Goal: Information Seeking & Learning: Learn about a topic

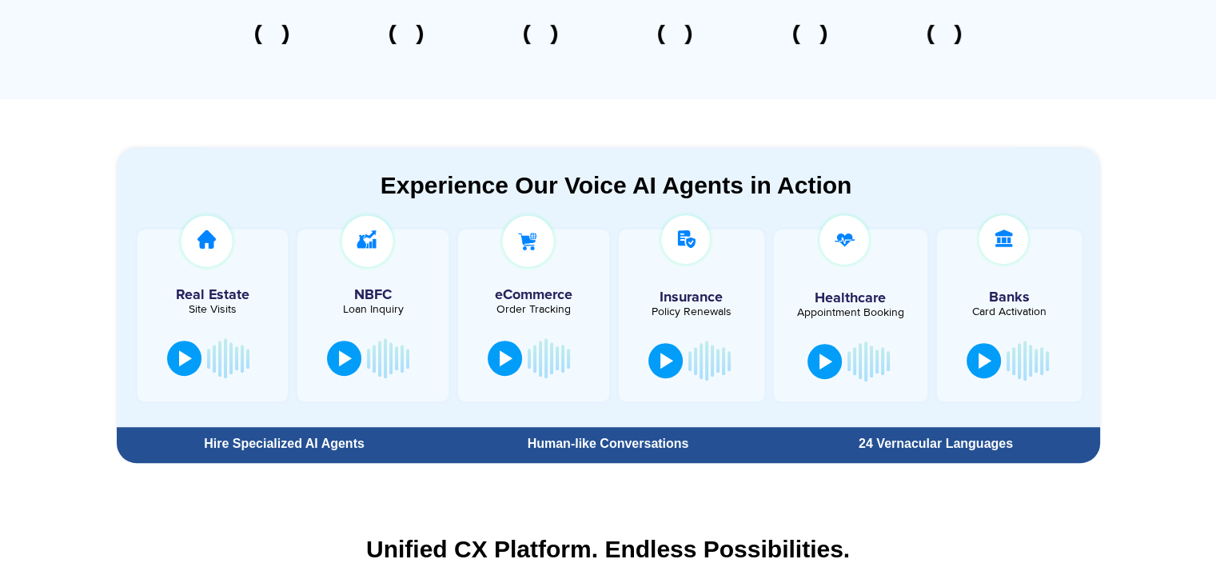
scroll to position [771, 0]
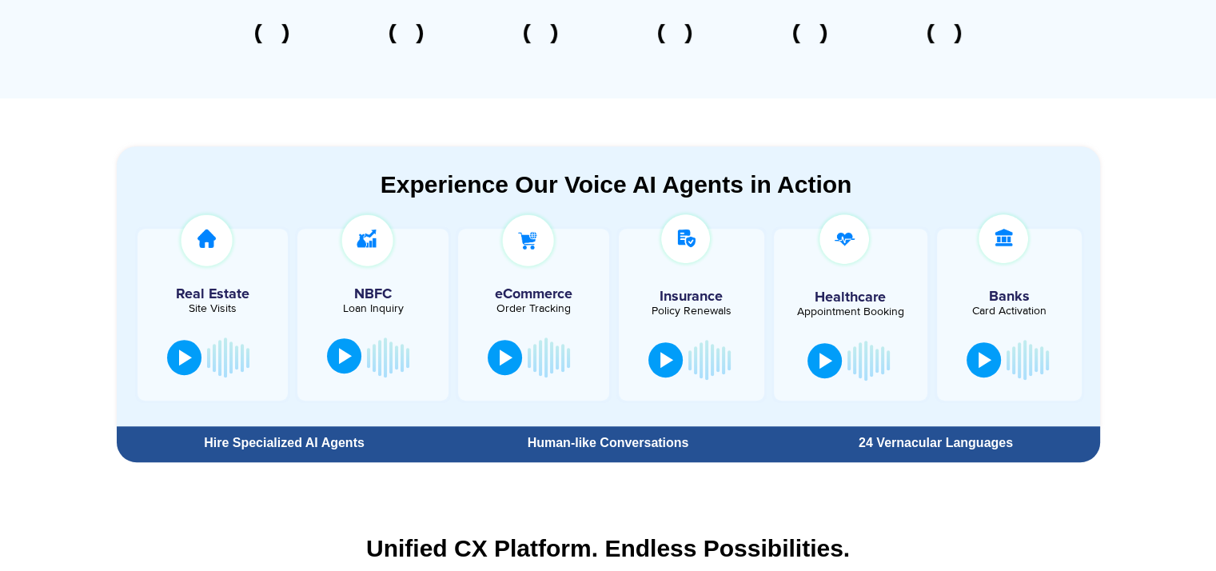
click at [329, 361] on button at bounding box center [344, 355] width 34 height 35
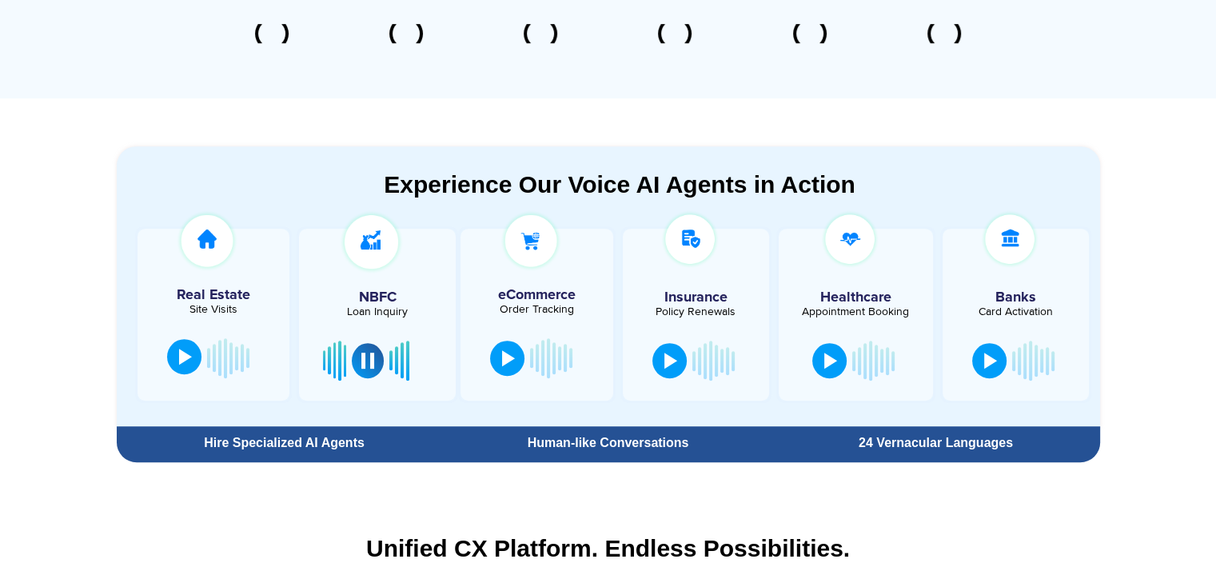
click at [191, 359] on button at bounding box center [184, 356] width 34 height 35
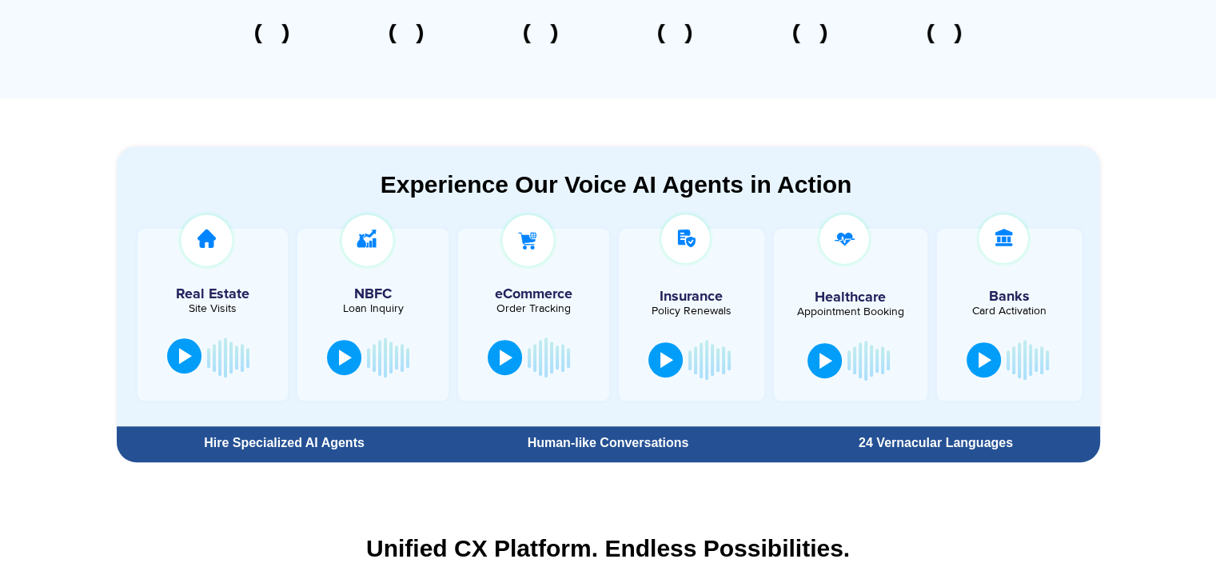
click at [180, 358] on div at bounding box center [185, 356] width 13 height 16
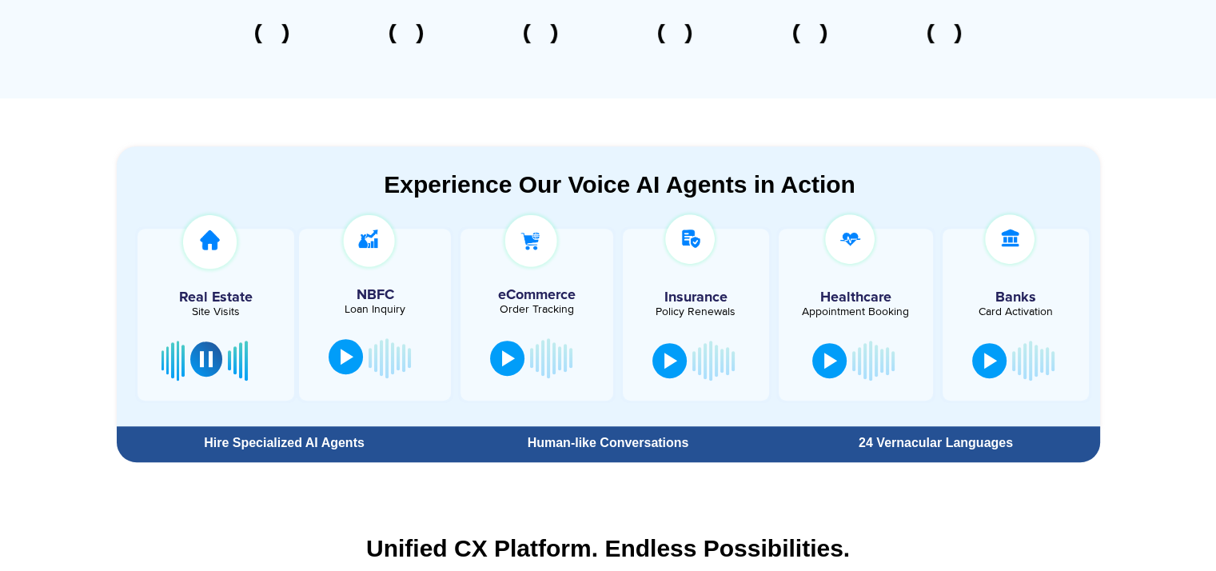
click at [341, 356] on div at bounding box center [347, 357] width 13 height 16
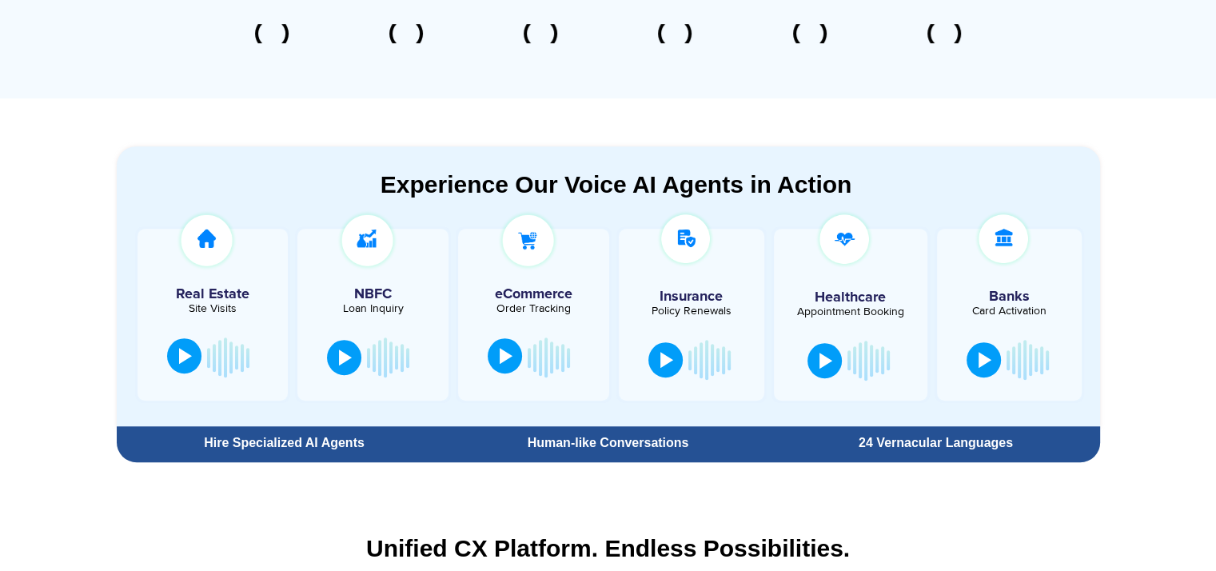
click at [501, 354] on div at bounding box center [506, 356] width 13 height 16
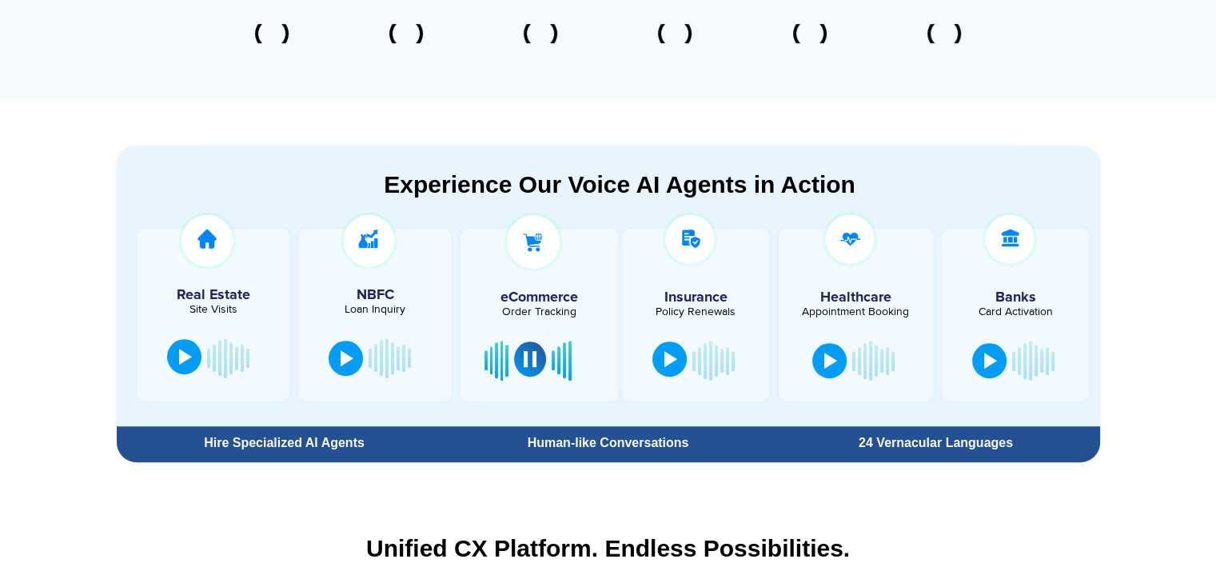
click at [659, 350] on button at bounding box center [669, 358] width 34 height 35
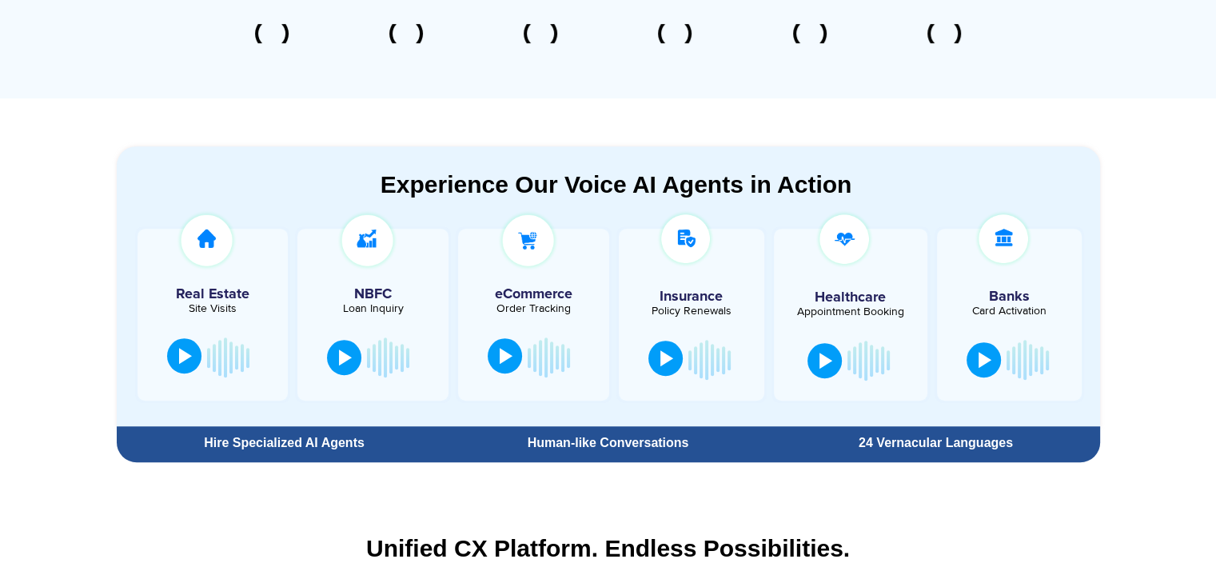
click at [659, 350] on button at bounding box center [665, 358] width 34 height 35
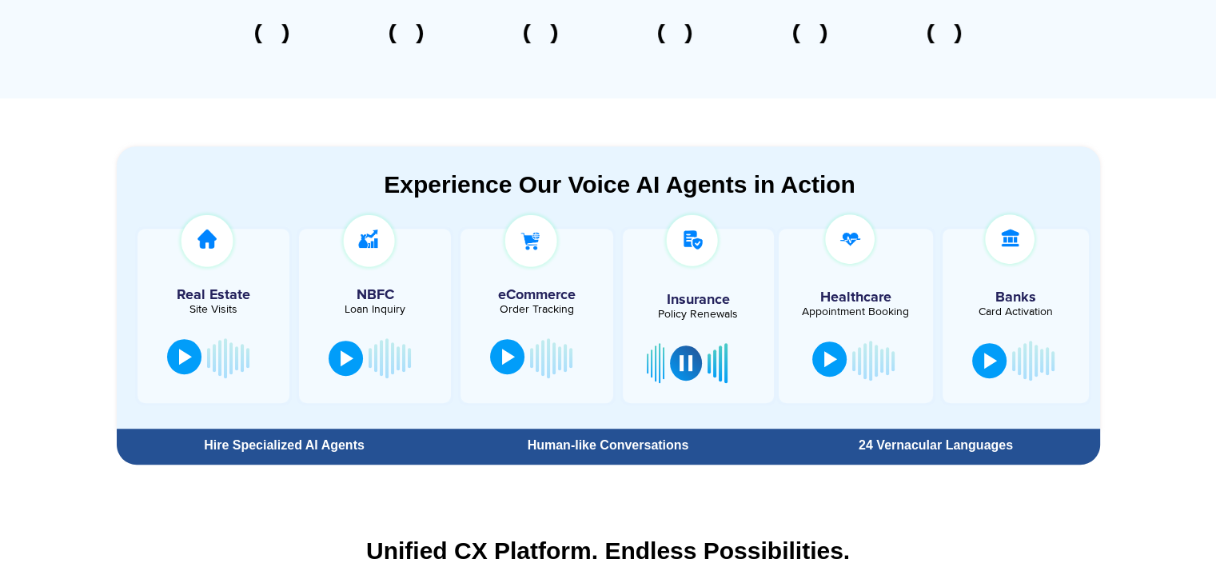
click at [828, 349] on button at bounding box center [829, 358] width 34 height 35
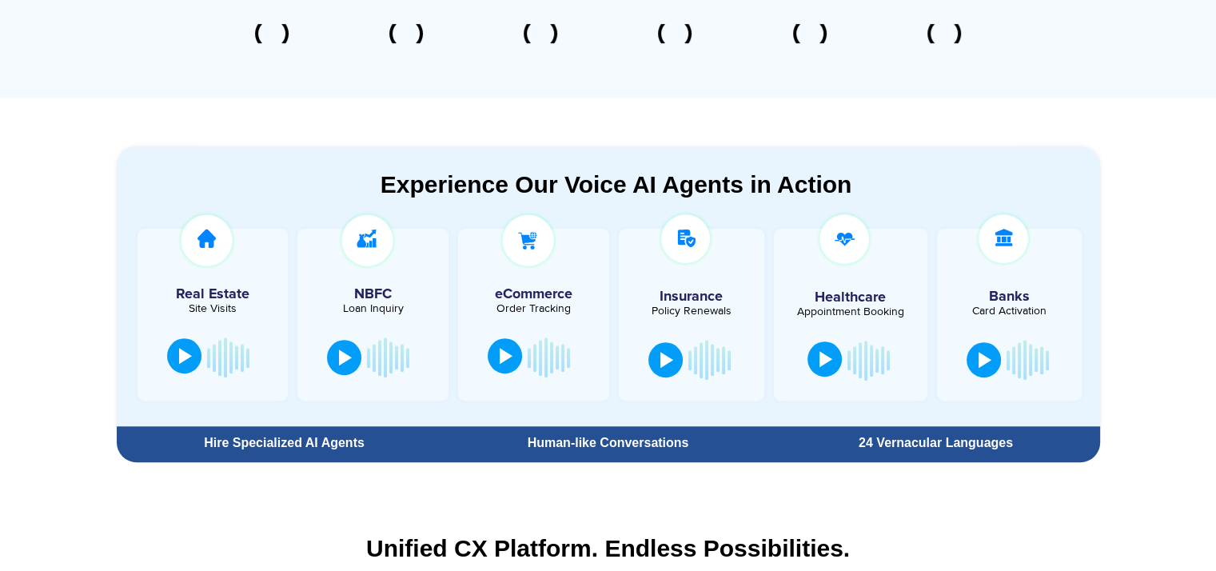
click at [828, 349] on button at bounding box center [824, 358] width 34 height 35
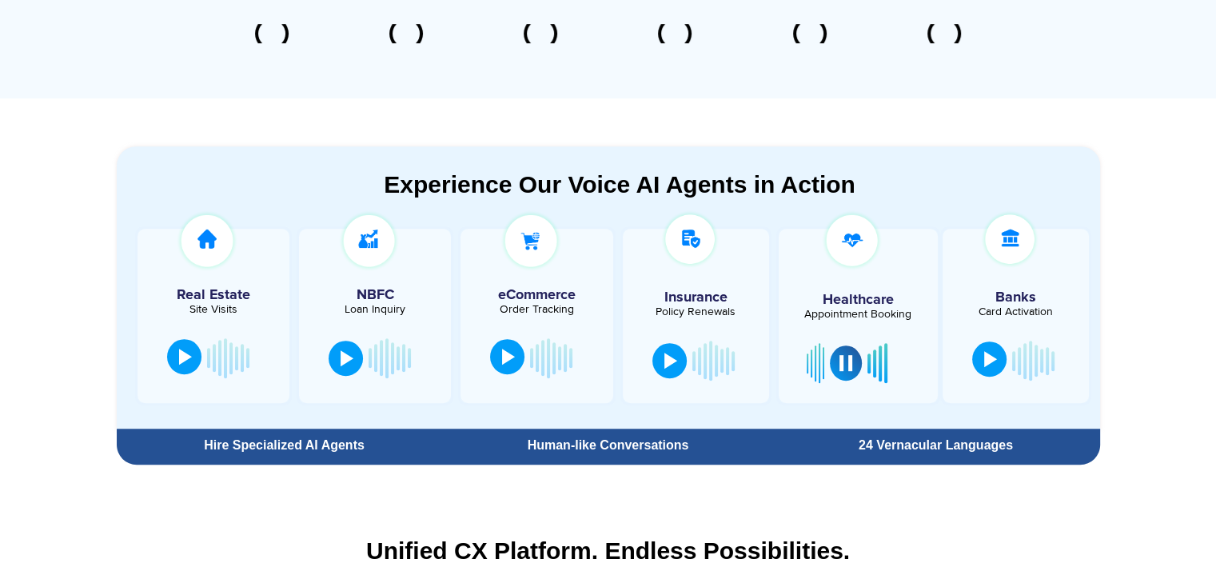
click at [984, 356] on div at bounding box center [990, 359] width 13 height 16
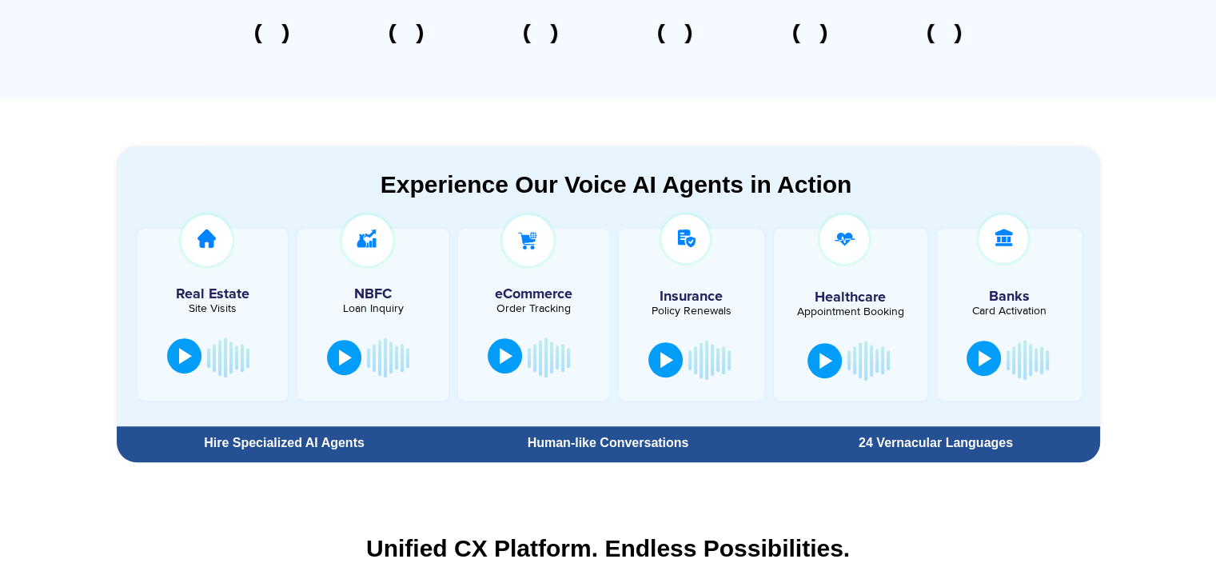
click at [990, 357] on button at bounding box center [983, 358] width 34 height 35
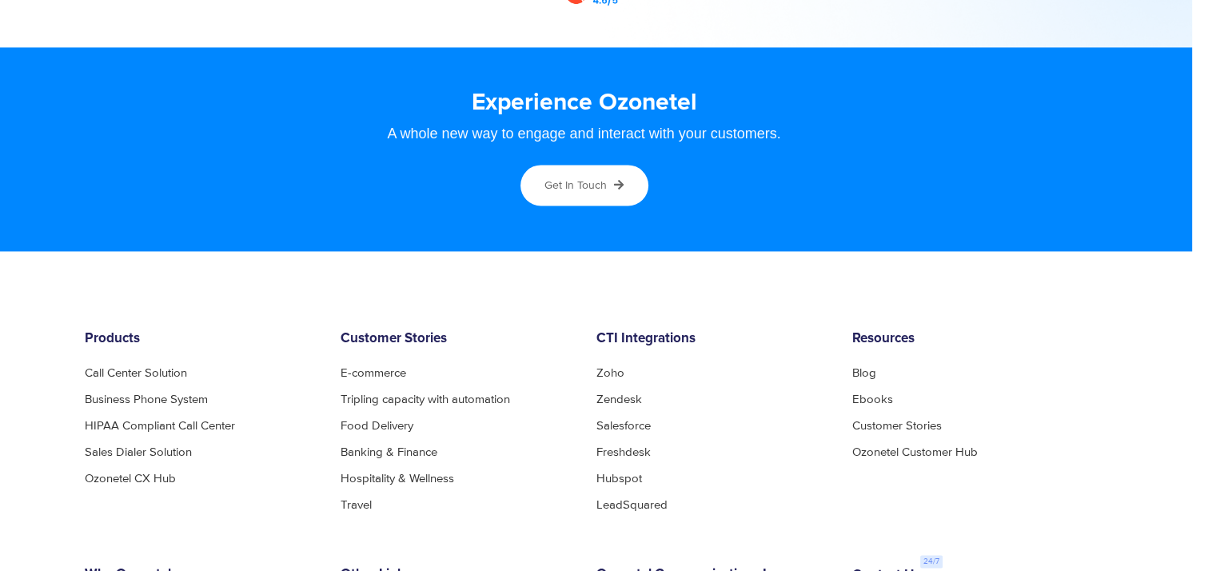
scroll to position [8470, 24]
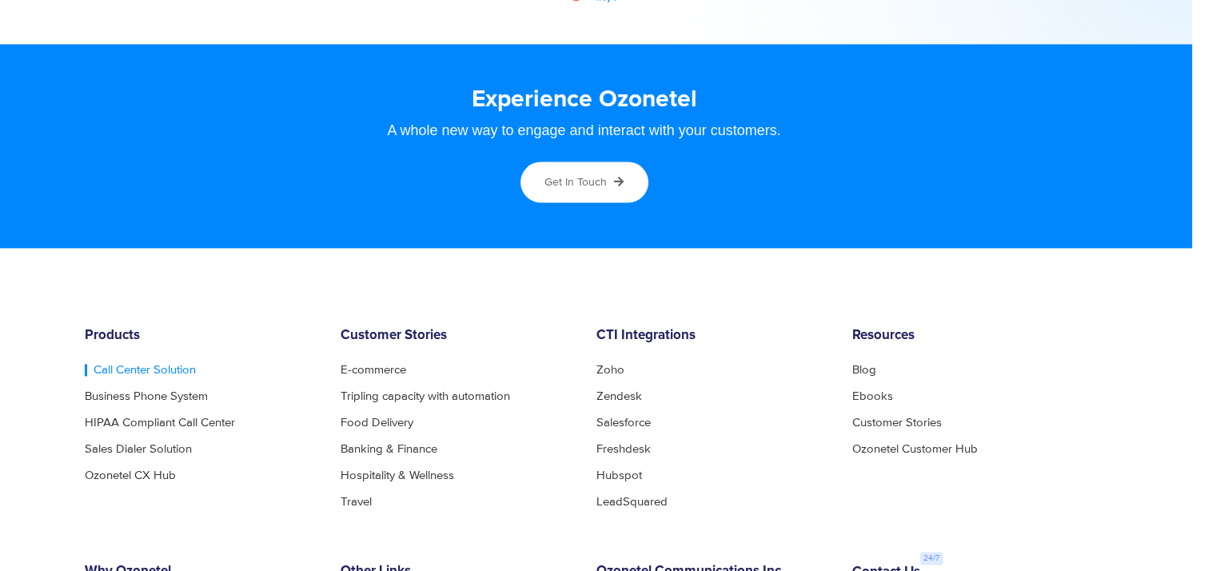
click at [134, 372] on link "Call Center Solution" at bounding box center [140, 370] width 111 height 12
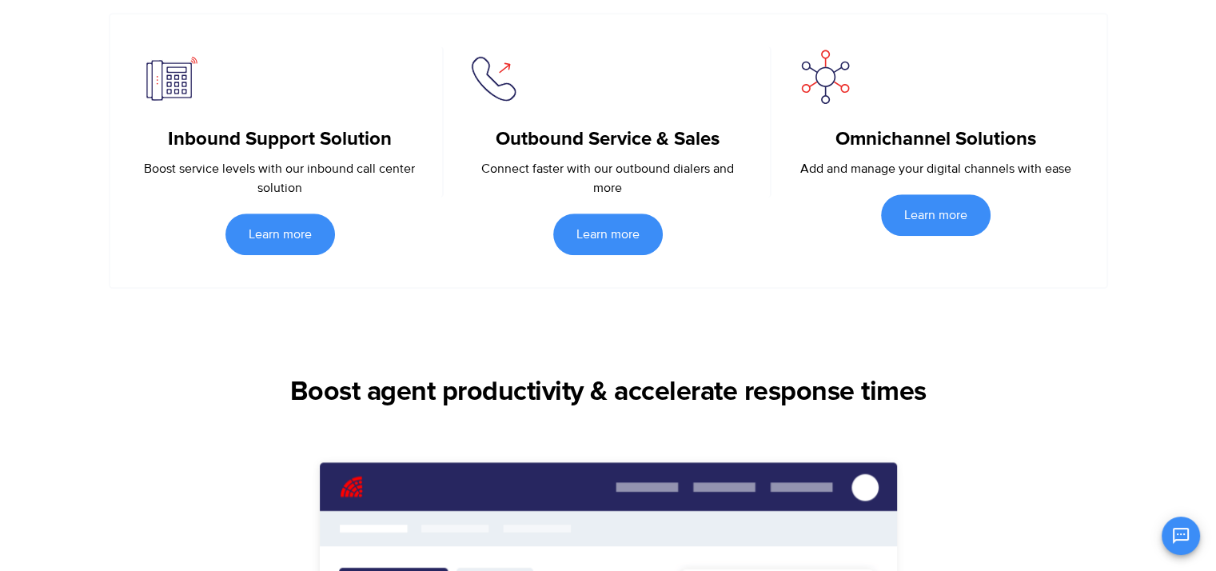
scroll to position [815, 0]
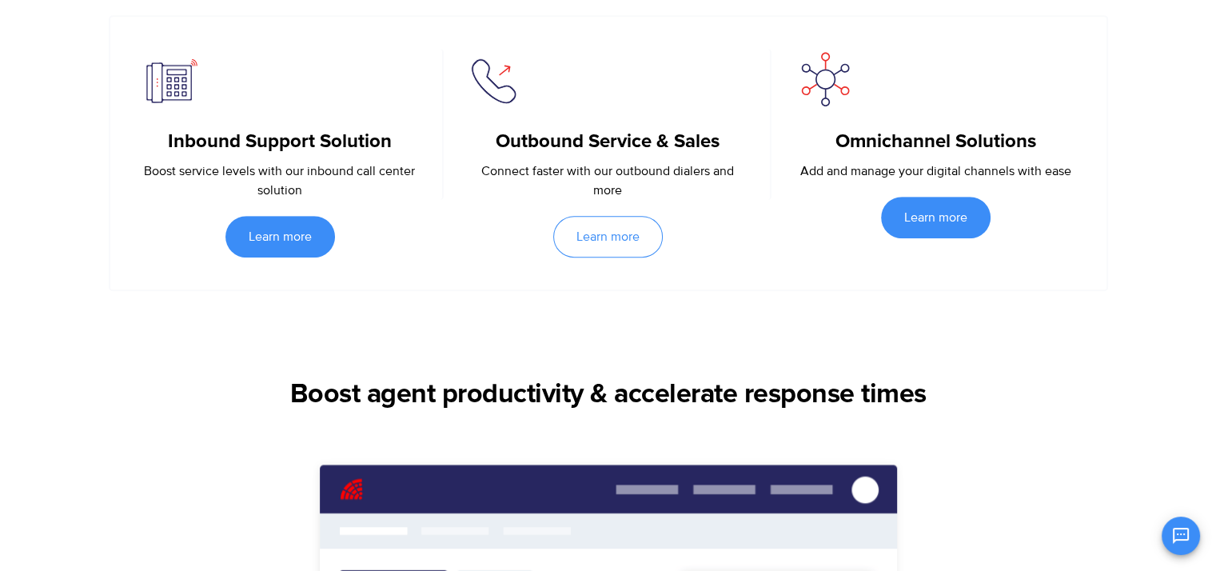
click at [603, 234] on span "Learn more" at bounding box center [607, 236] width 63 height 13
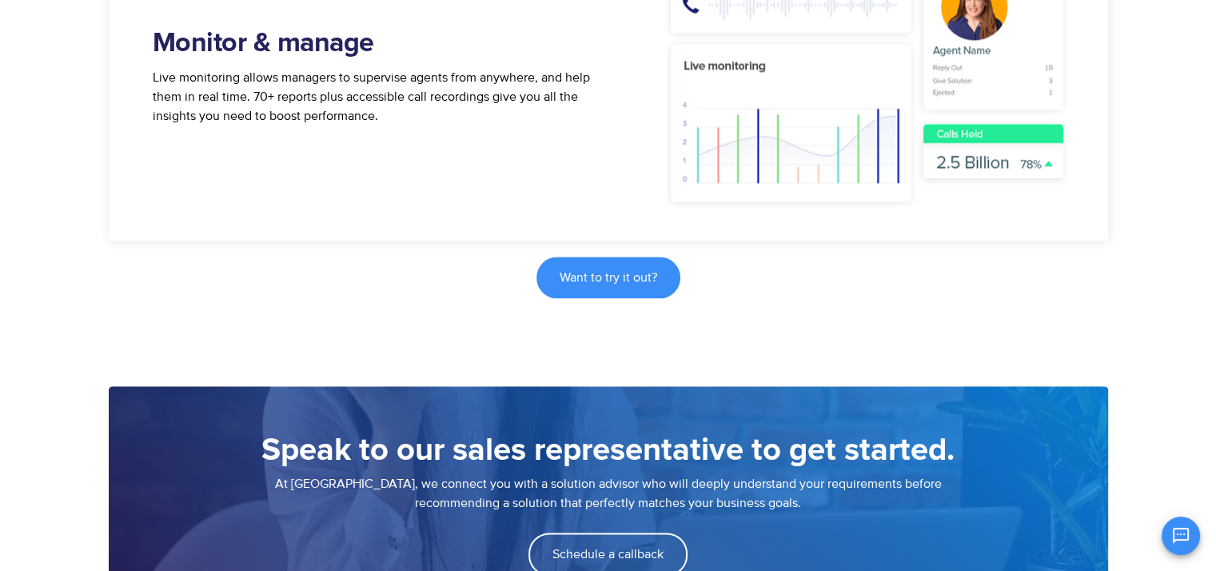
scroll to position [1944, 0]
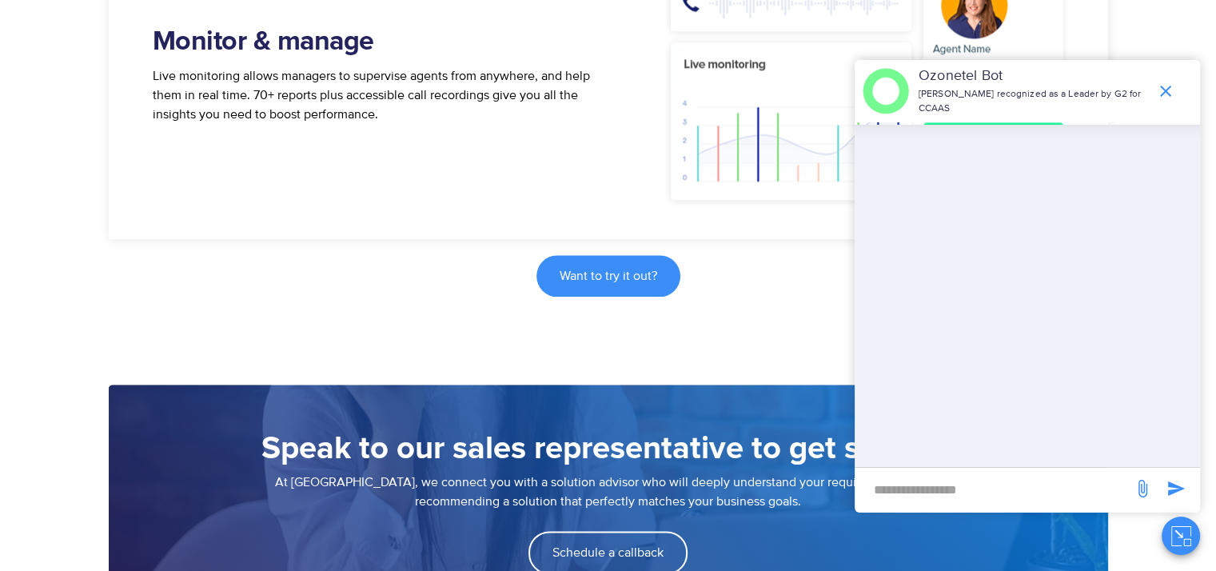
click at [933, 500] on input "new-msg-input" at bounding box center [993, 489] width 262 height 27
type input "**"
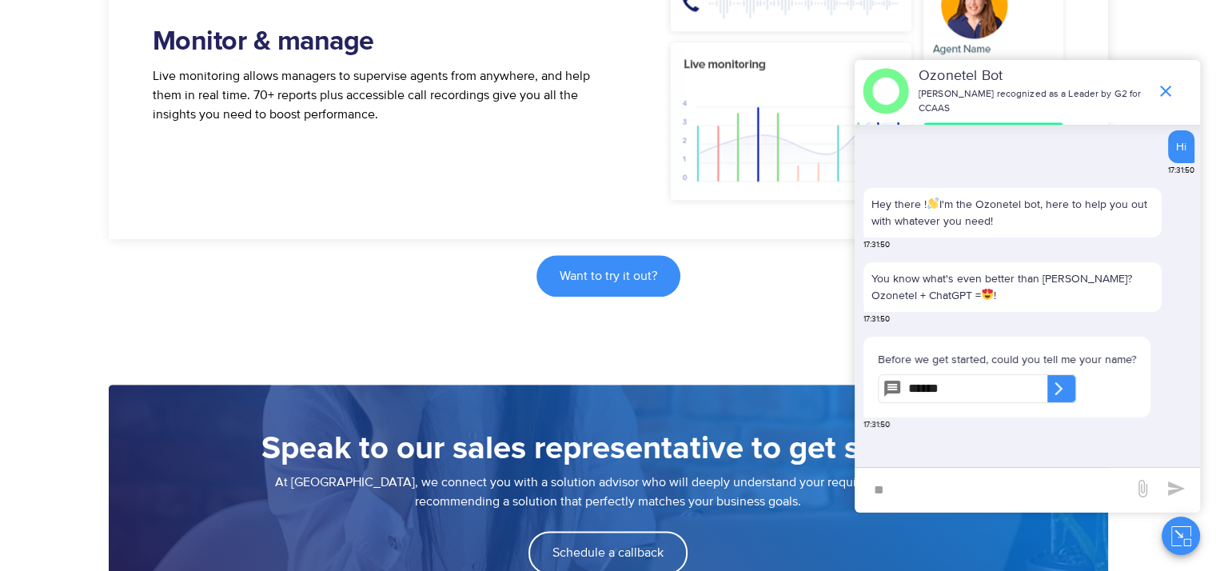
type input "******"
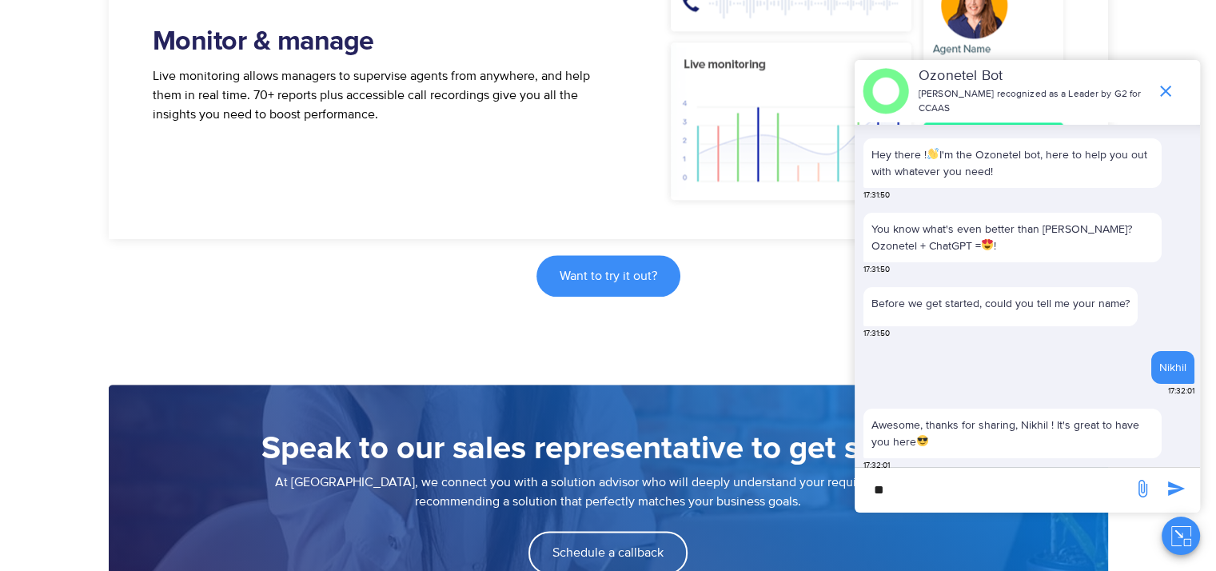
scroll to position [183, 0]
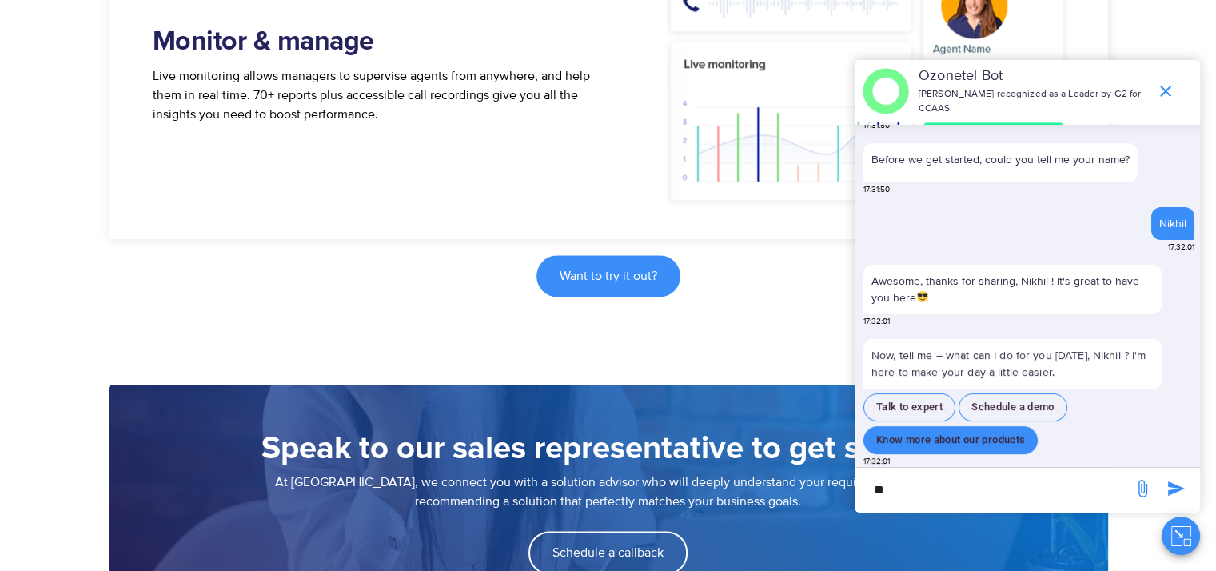
click at [956, 429] on button "Know more about our products" at bounding box center [950, 440] width 174 height 28
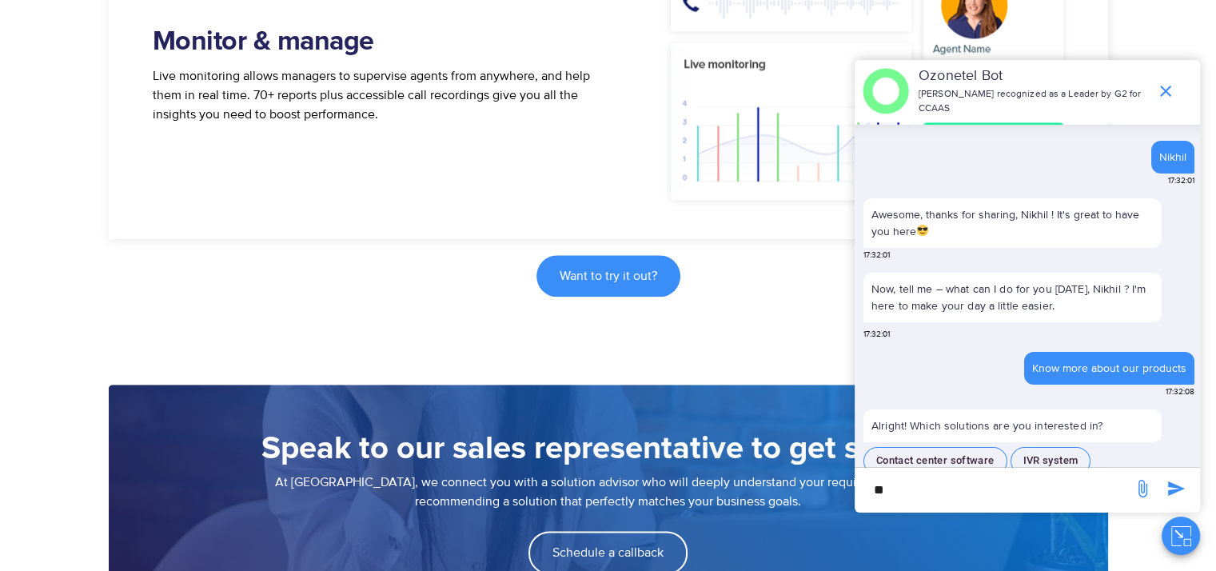
scroll to position [292, 0]
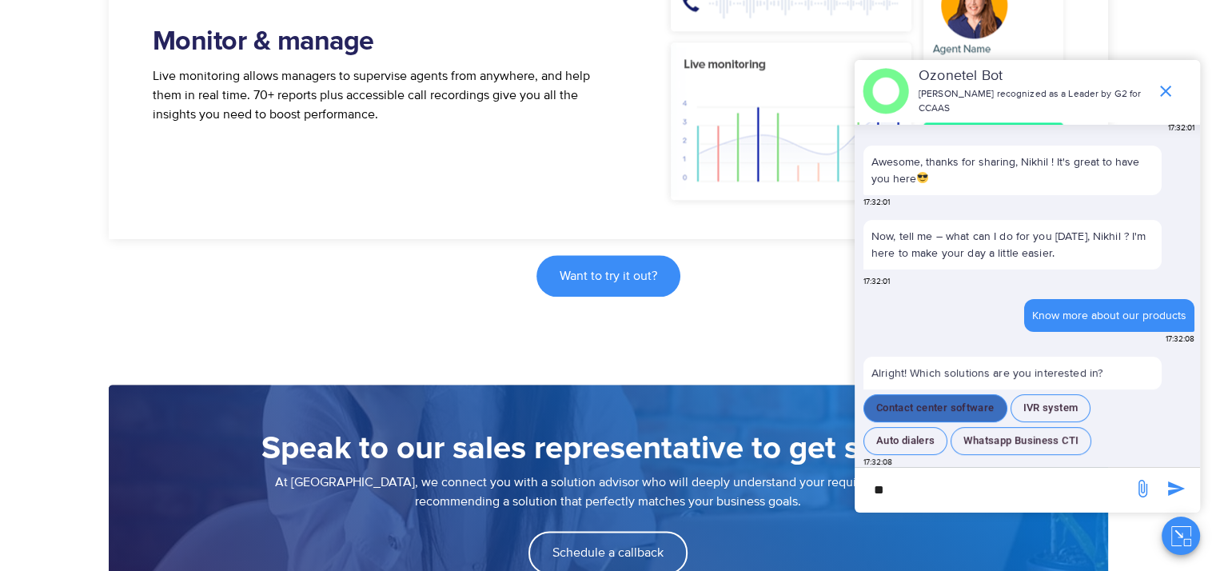
click at [924, 406] on button "Contact center software" at bounding box center [935, 408] width 144 height 28
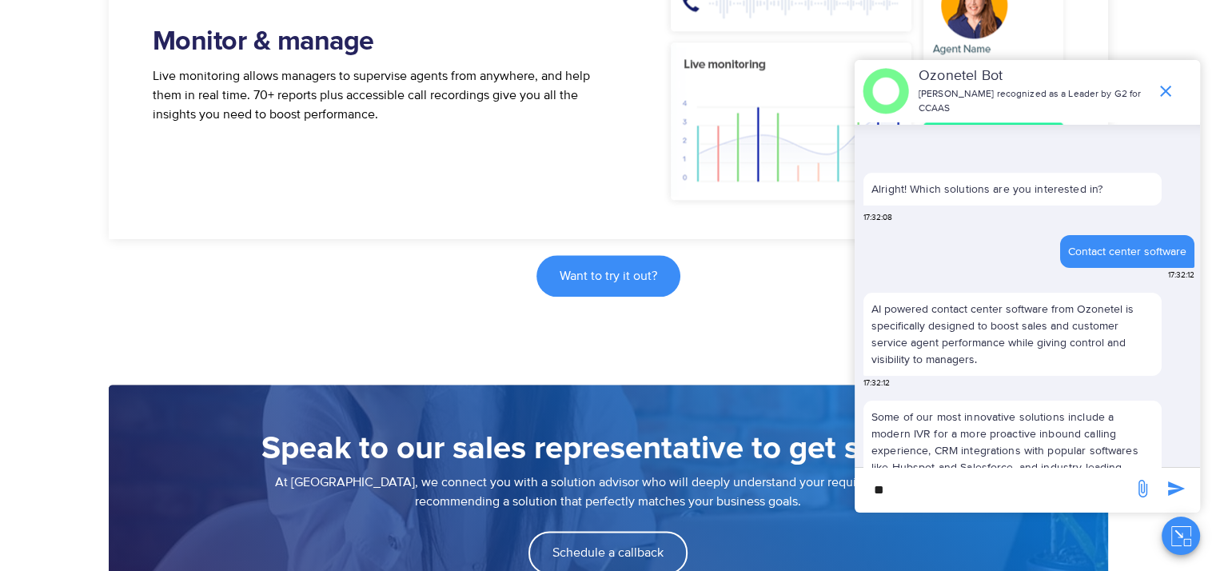
scroll to position [532, 0]
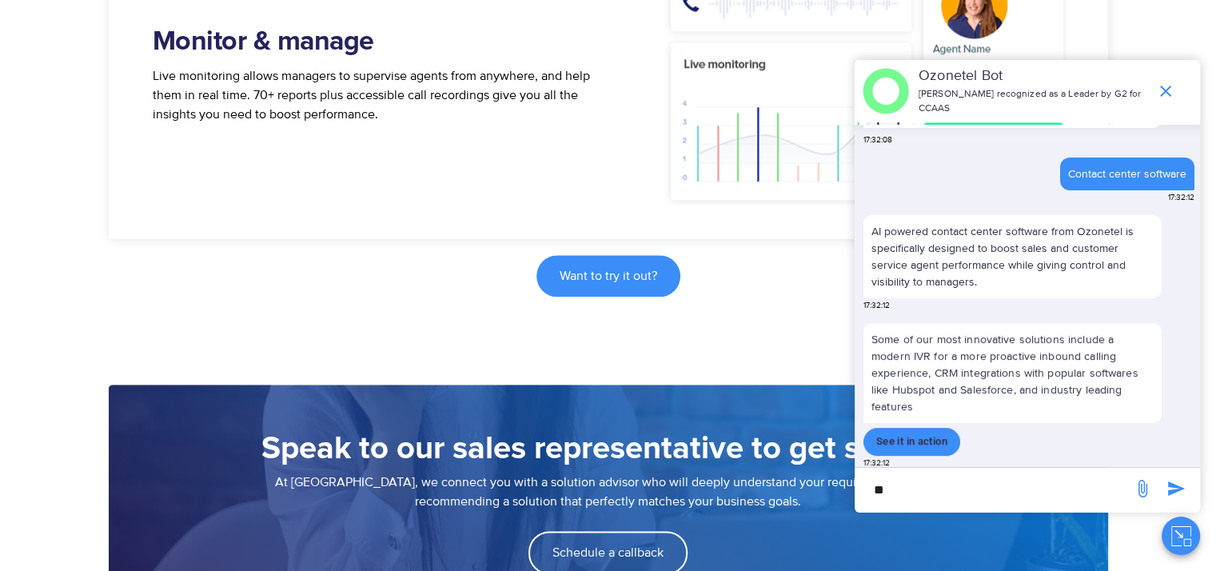
click at [914, 436] on button "See it in action" at bounding box center [911, 442] width 97 height 28
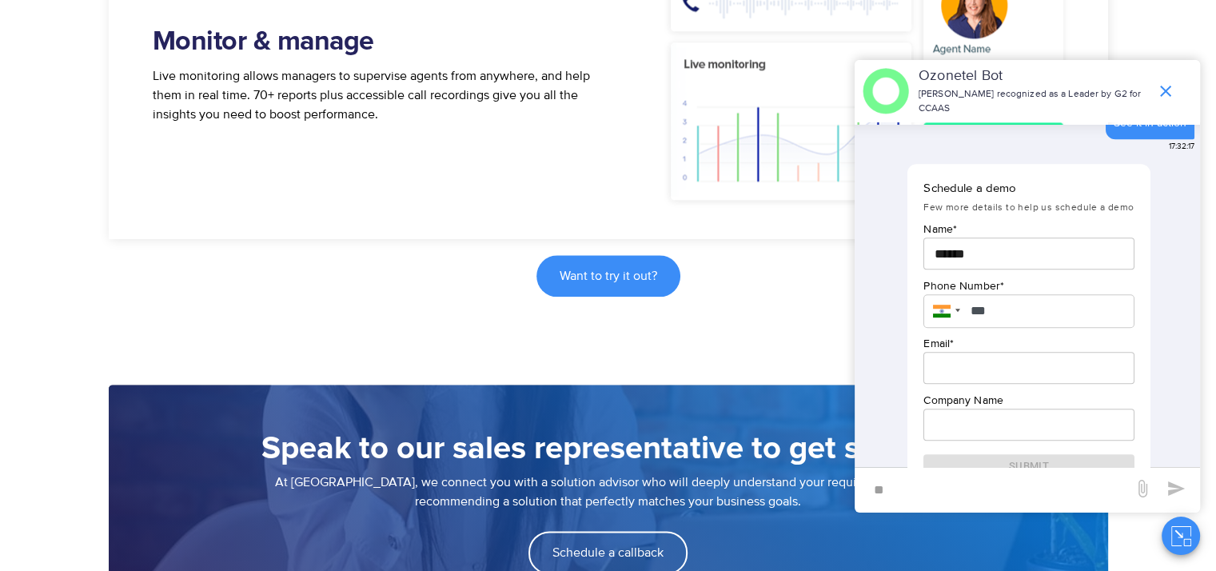
scroll to position [881, 0]
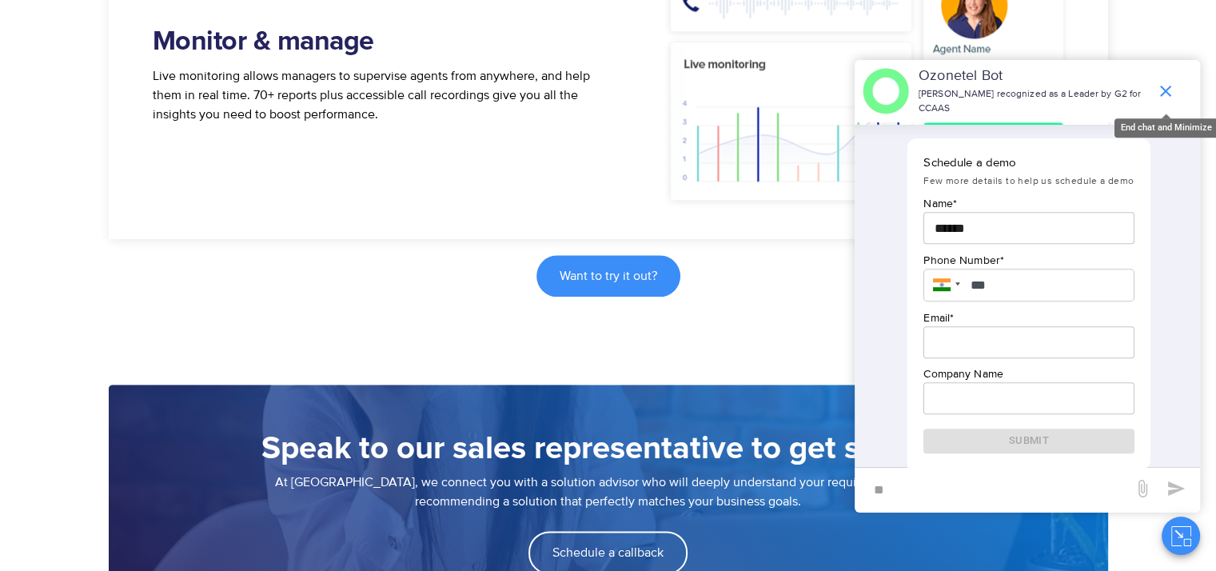
click at [1162, 86] on icon "end chat or minimize" at bounding box center [1165, 91] width 11 height 11
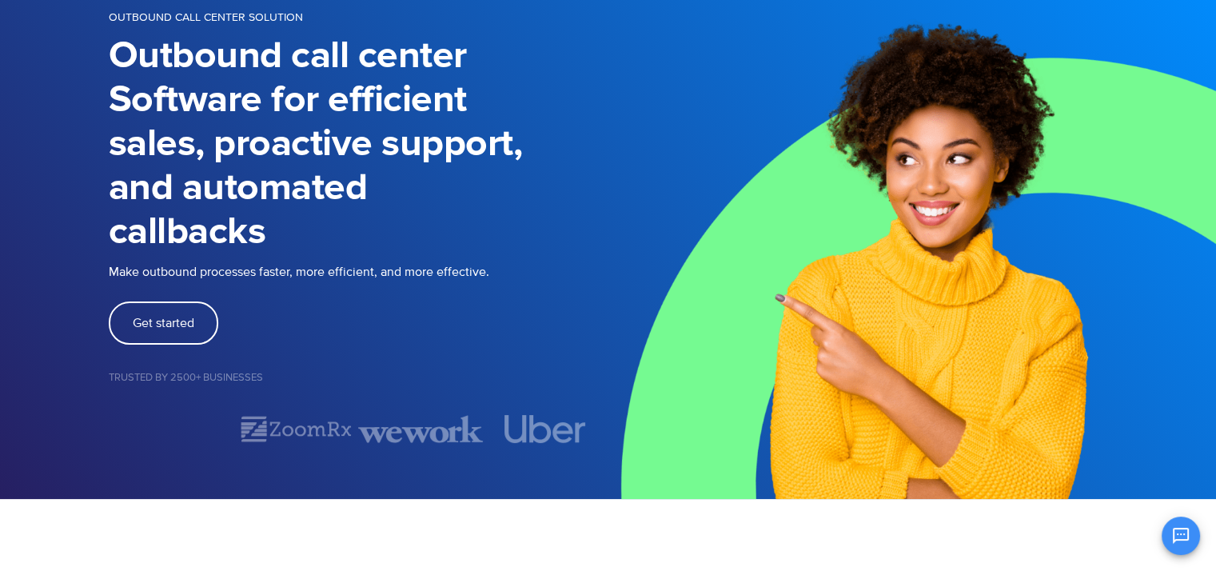
scroll to position [0, 0]
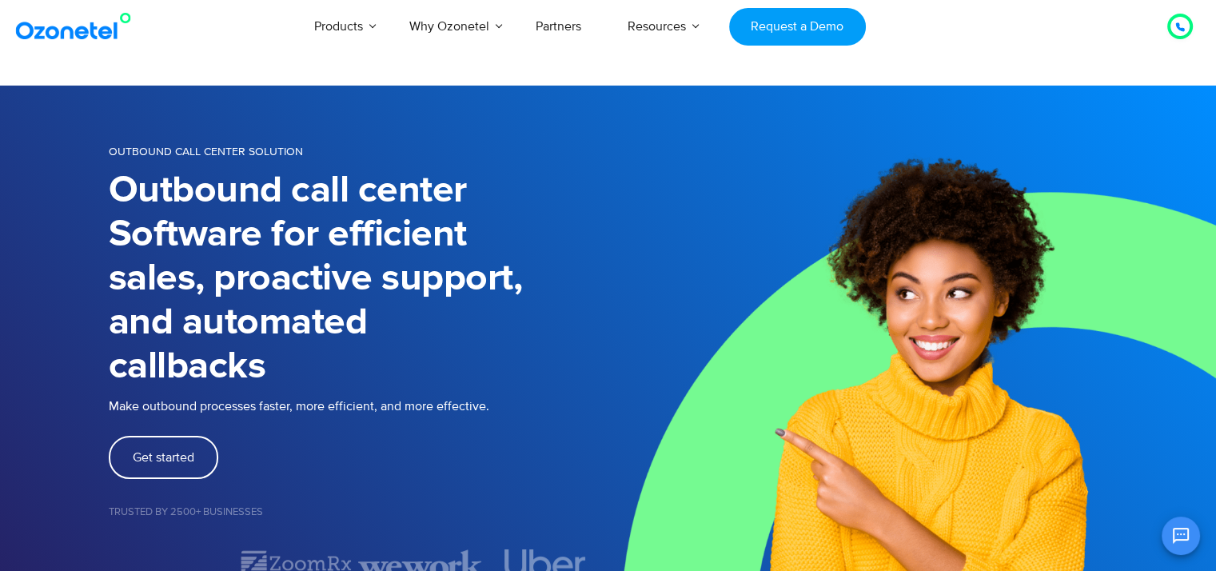
click at [755, 237] on img at bounding box center [912, 360] width 608 height 548
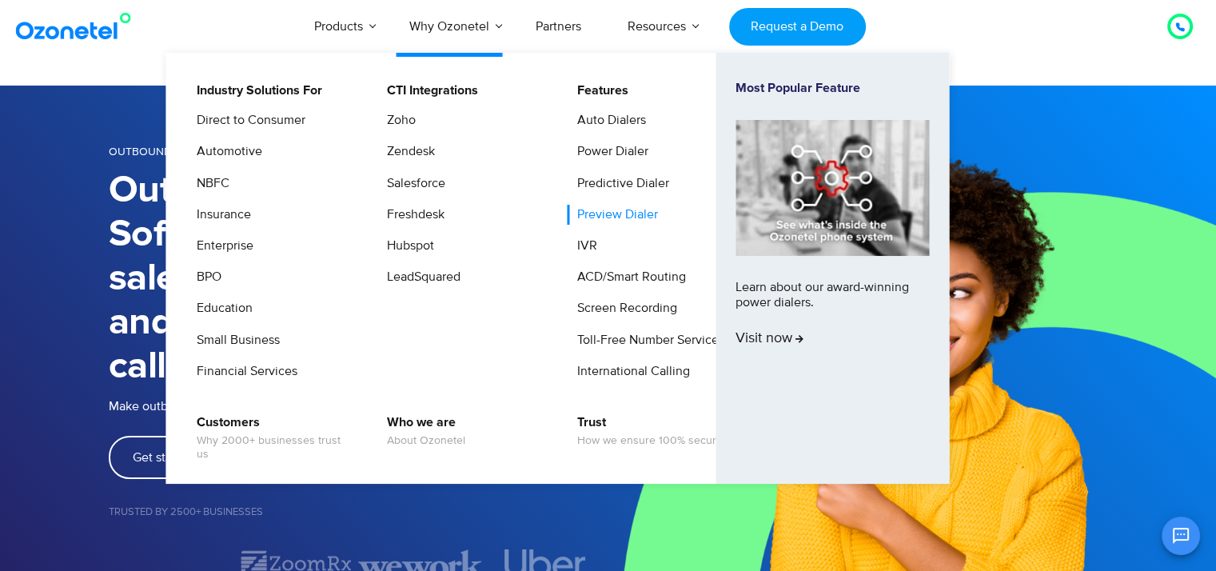
click at [588, 217] on link "Preview Dialer" at bounding box center [614, 215] width 94 height 20
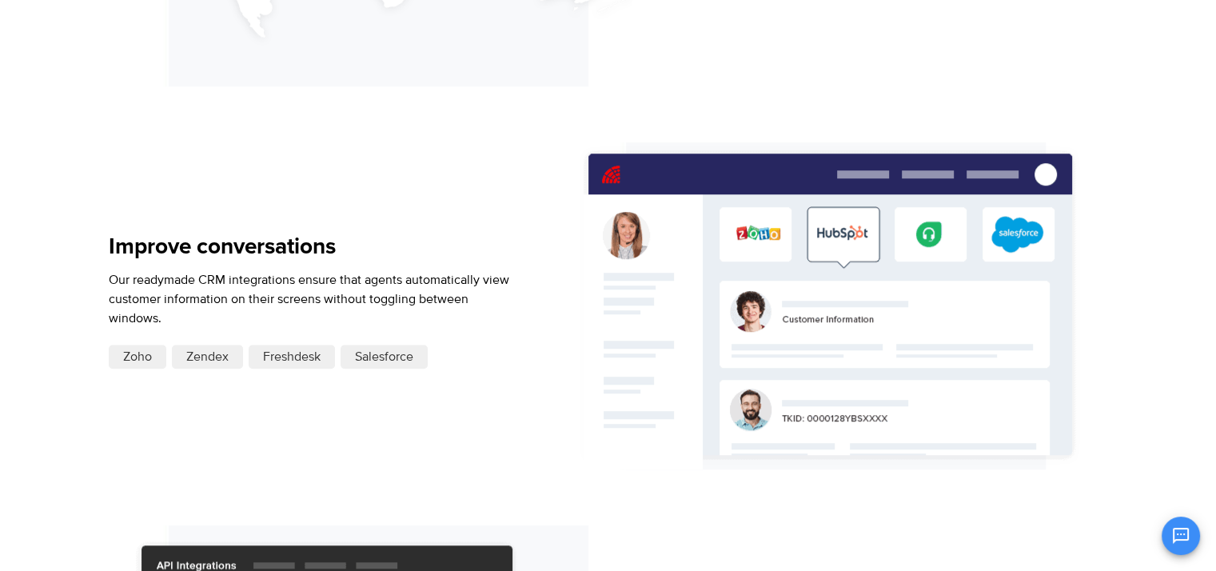
scroll to position [1098, 0]
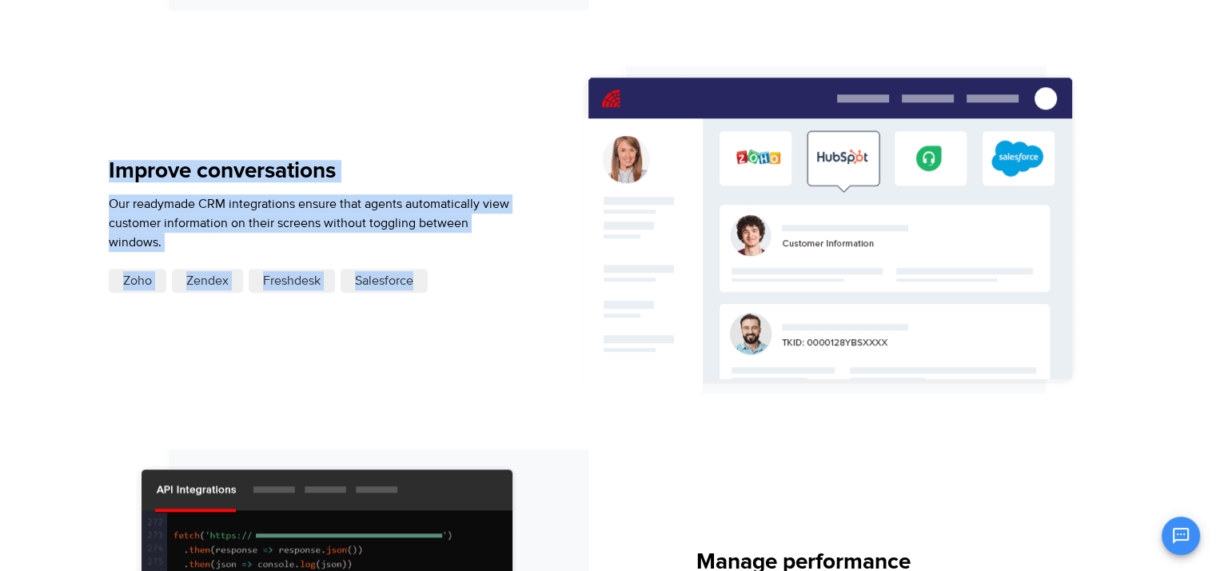
drag, startPoint x: 110, startPoint y: 167, endPoint x: 441, endPoint y: 285, distance: 351.4
click at [441, 285] on div "Improve conversations Our readymade CRM integrations ensure that agents automat…" at bounding box center [314, 229] width 410 height 327
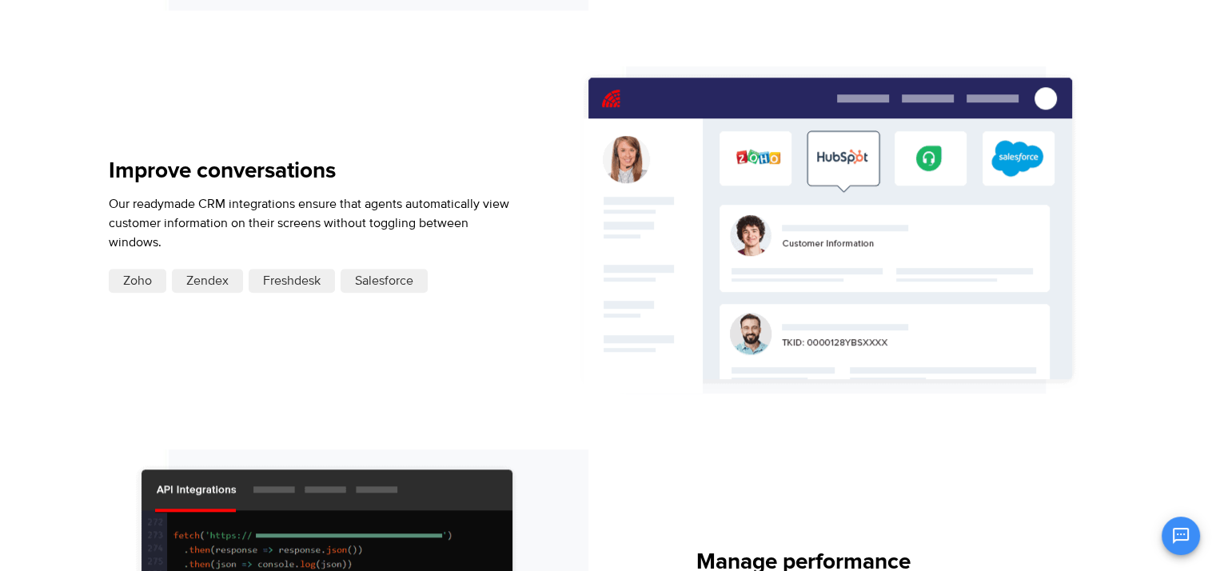
click at [699, 436] on div "Amplify your sales, telemarketing, & collection efforts Ozonetel’s predictive d…" at bounding box center [608, 180] width 999 height 1208
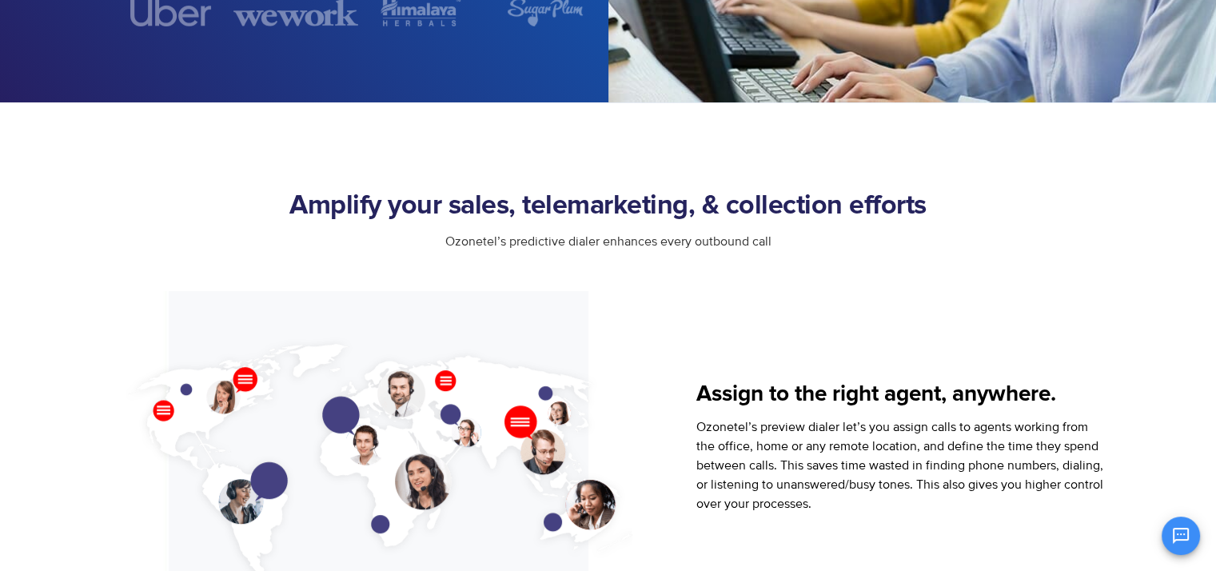
scroll to position [0, 0]
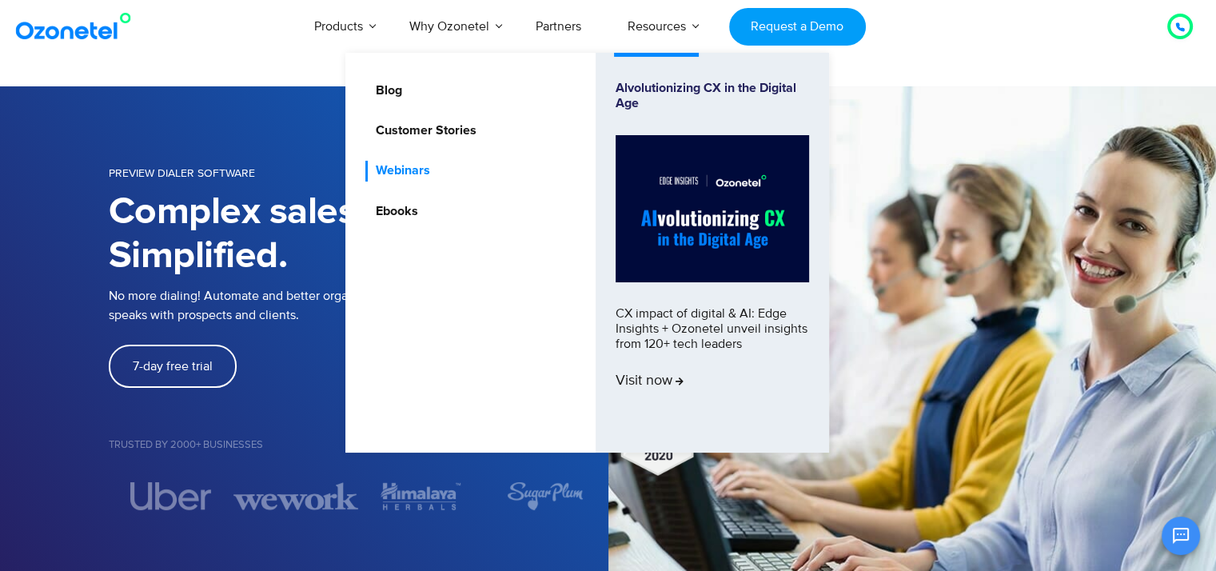
click at [406, 170] on link "Webinars" at bounding box center [398, 171] width 67 height 20
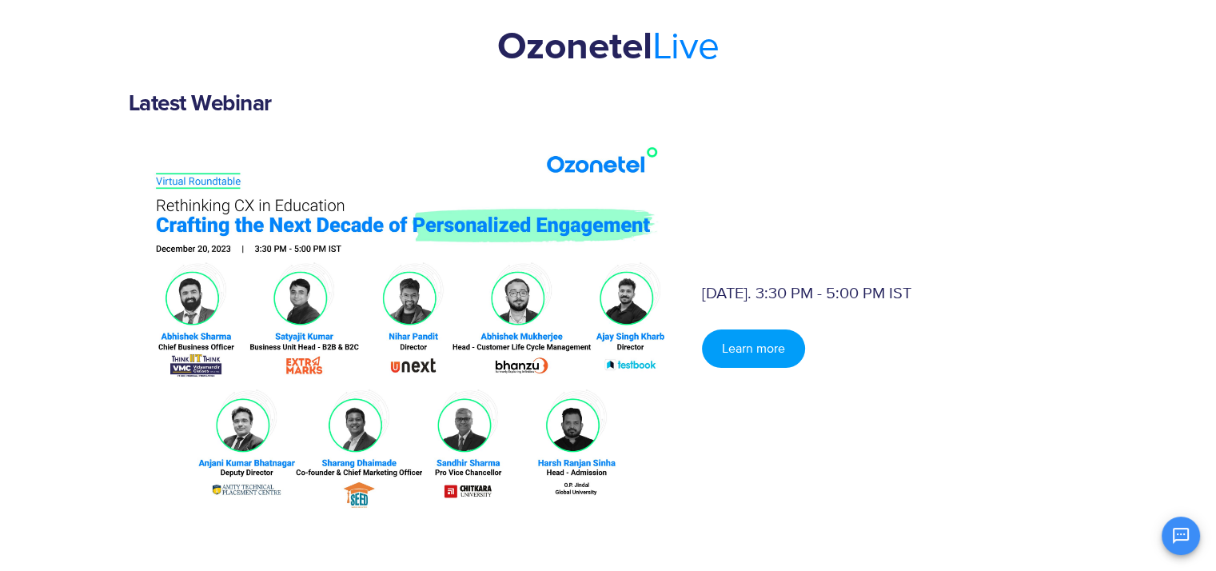
scroll to position [134, 0]
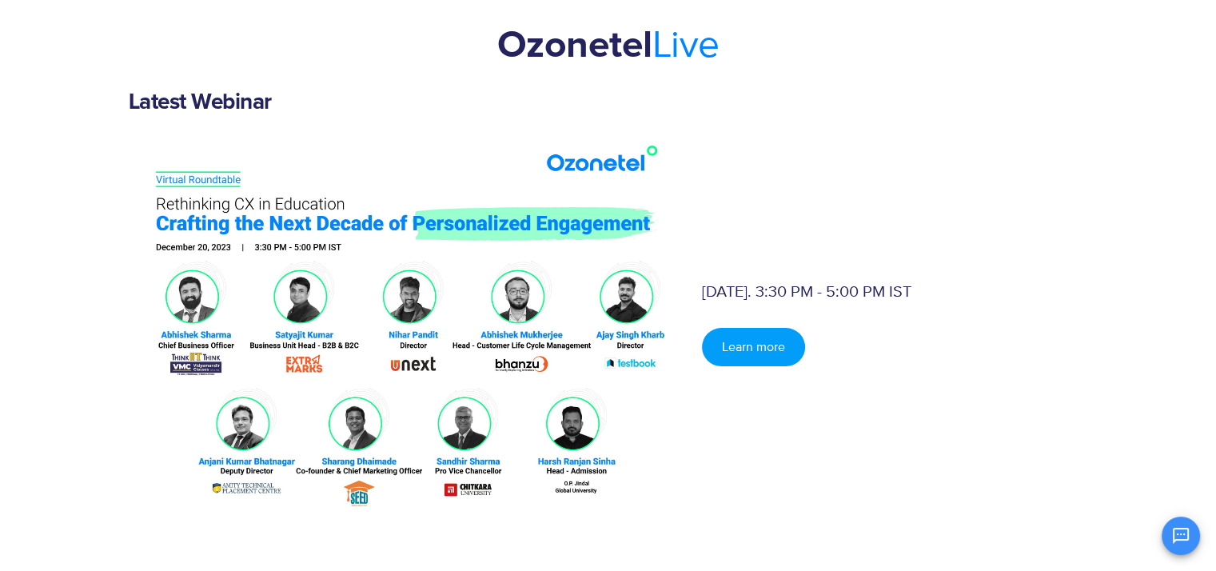
click at [560, 359] on img at bounding box center [404, 322] width 550 height 387
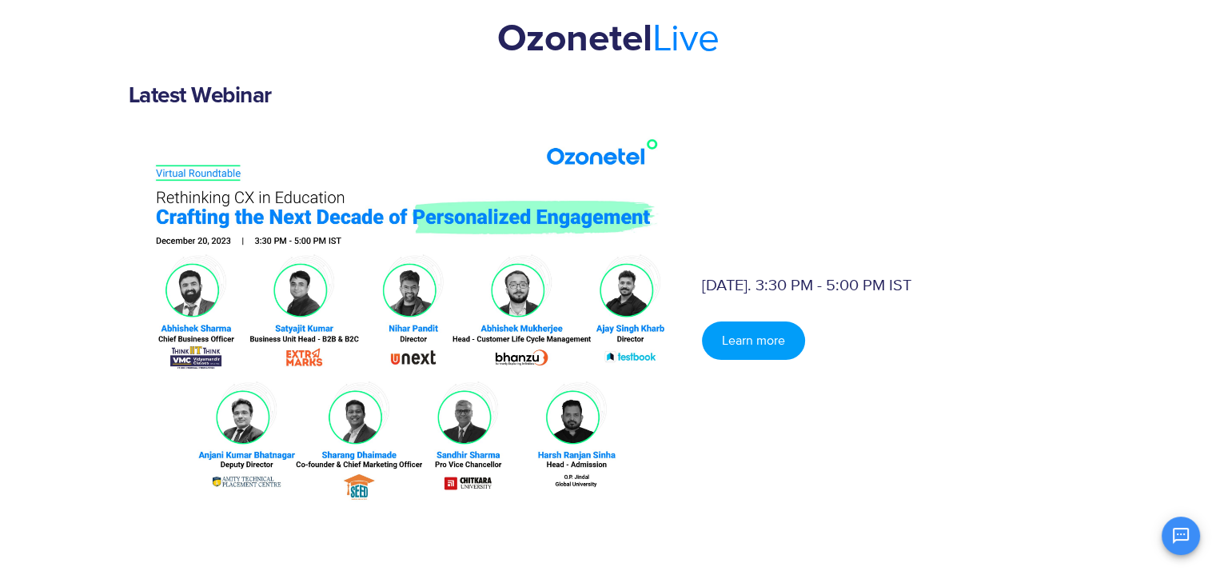
scroll to position [0, 0]
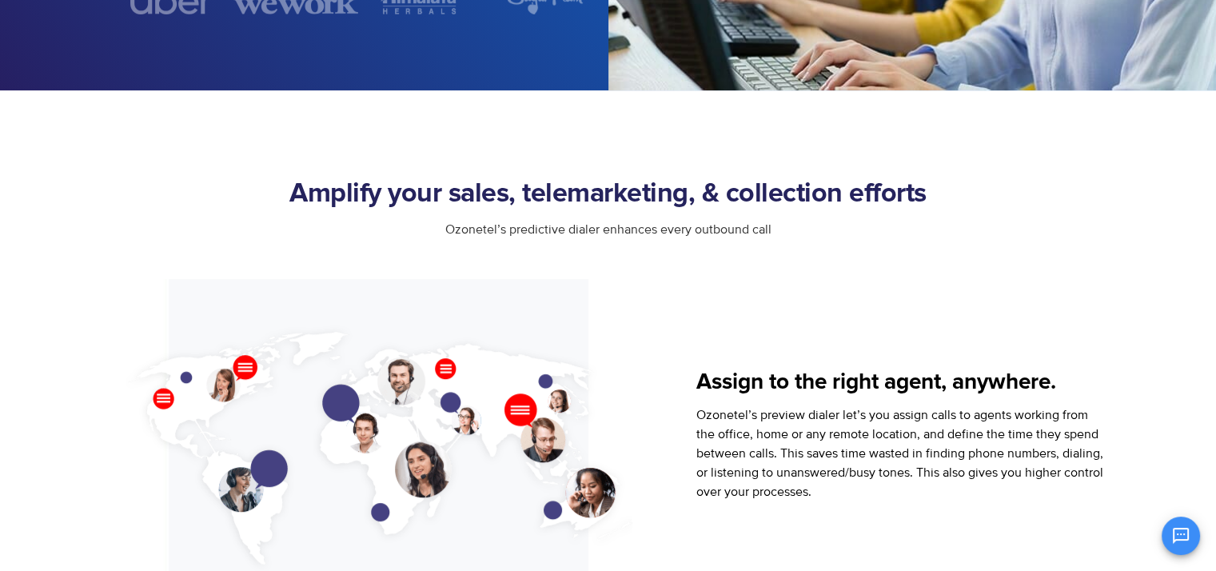
scroll to position [355, 0]
